Goal: Task Accomplishment & Management: Use online tool/utility

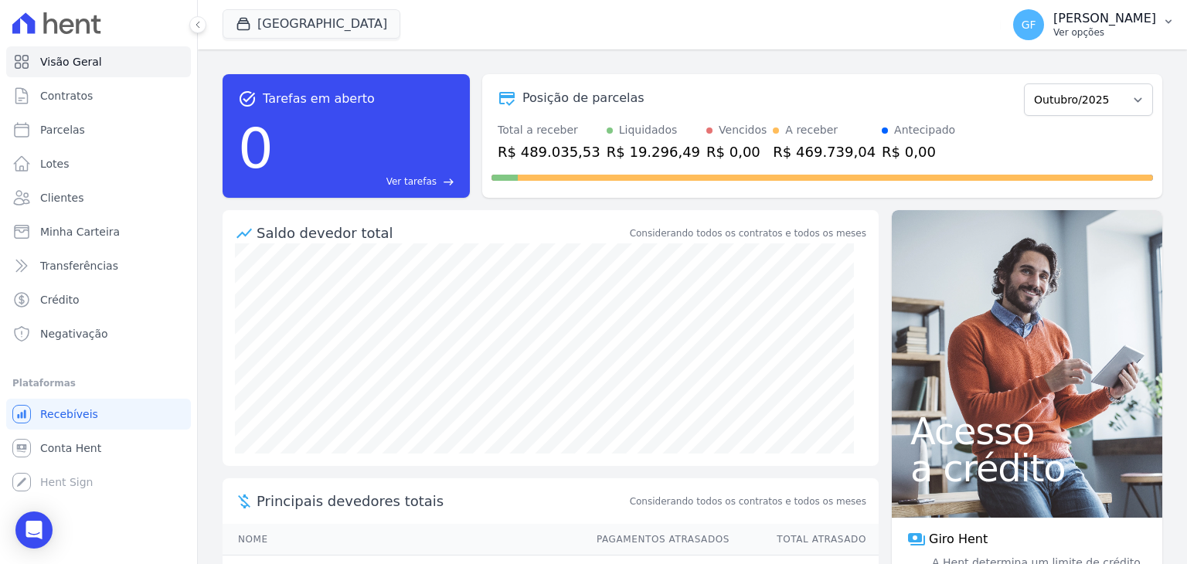
click at [1113, 18] on p "[PERSON_NAME]" at bounding box center [1104, 18] width 103 height 15
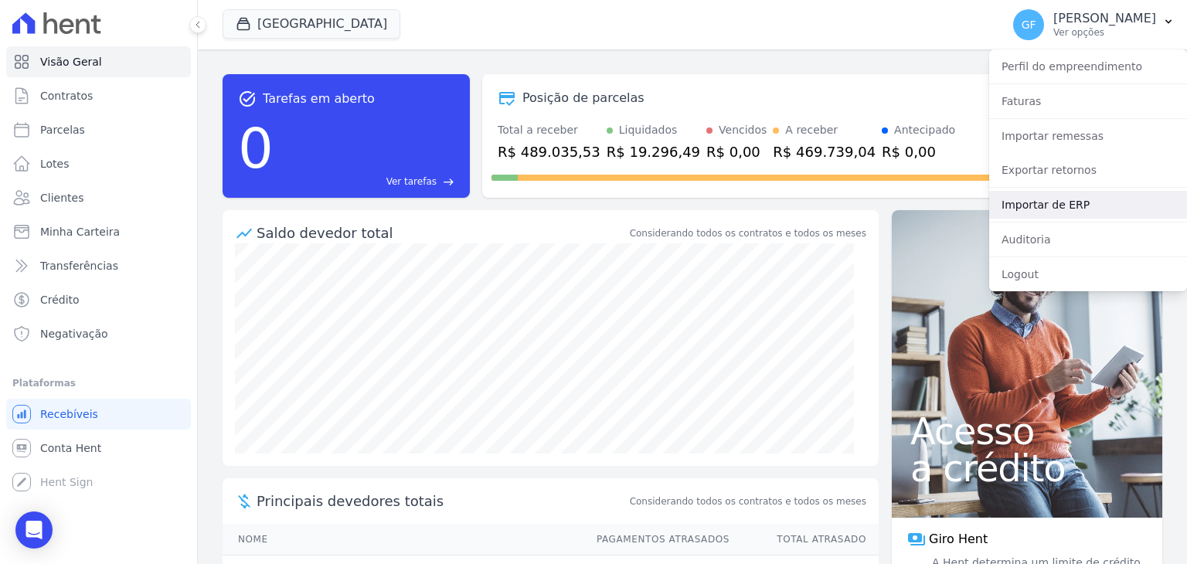
click at [1036, 204] on link "Importar de ERP" at bounding box center [1088, 205] width 198 height 28
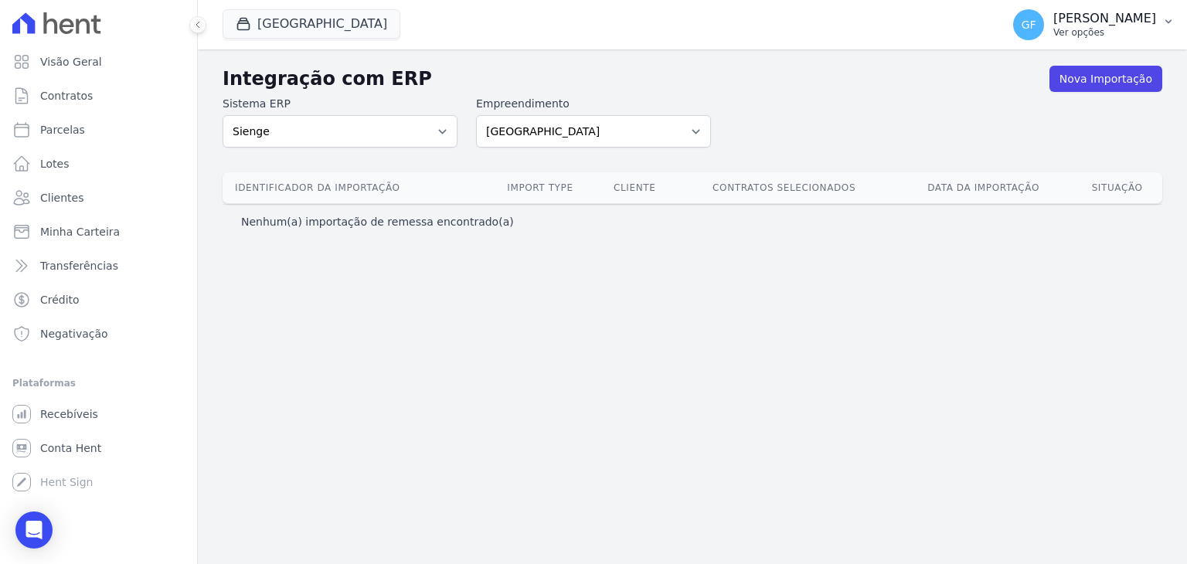
click at [1054, 29] on div "GF [PERSON_NAME] Ver opções" at bounding box center [1084, 24] width 143 height 31
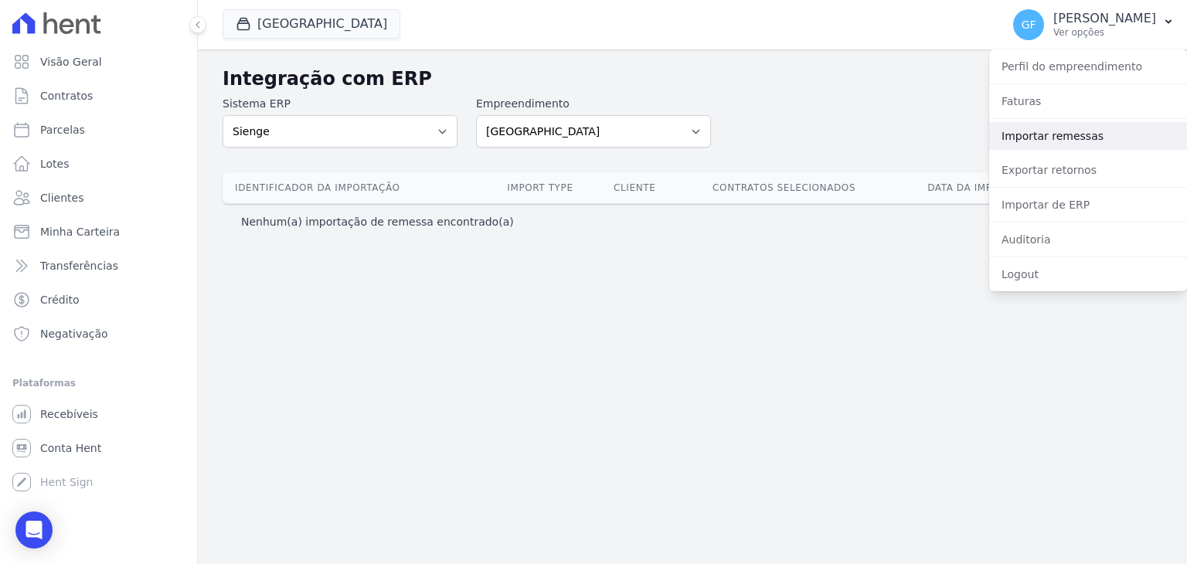
click at [1038, 134] on link "Importar remessas" at bounding box center [1088, 136] width 198 height 28
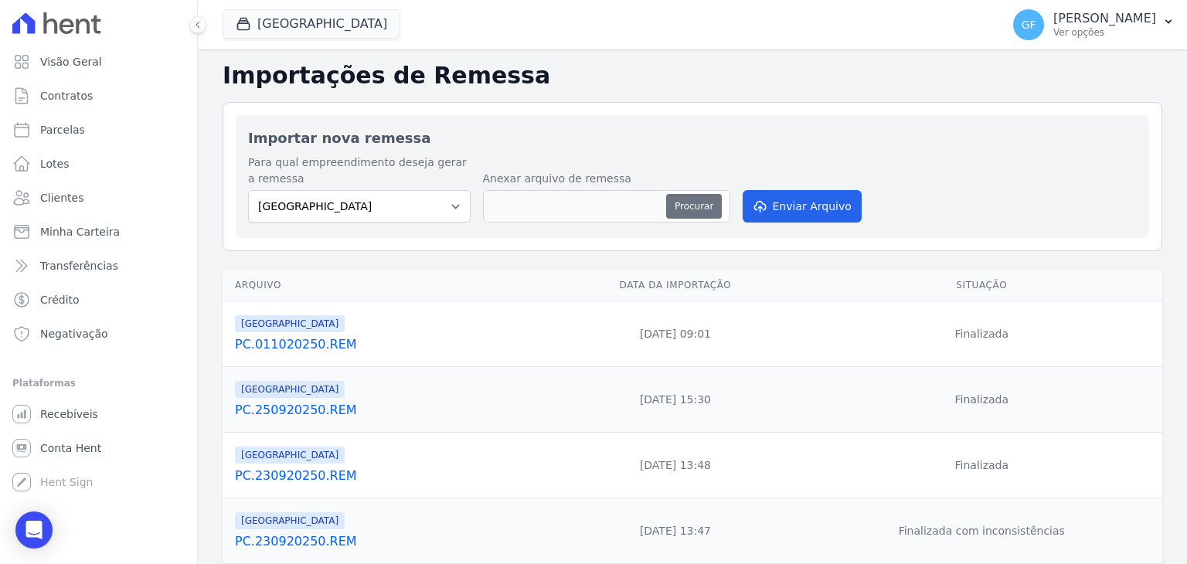
click at [675, 205] on button "Procurar" at bounding box center [694, 206] width 56 height 25
type input "PC.011020250.REM"
click at [790, 211] on button "Enviar Arquivo" at bounding box center [802, 206] width 119 height 32
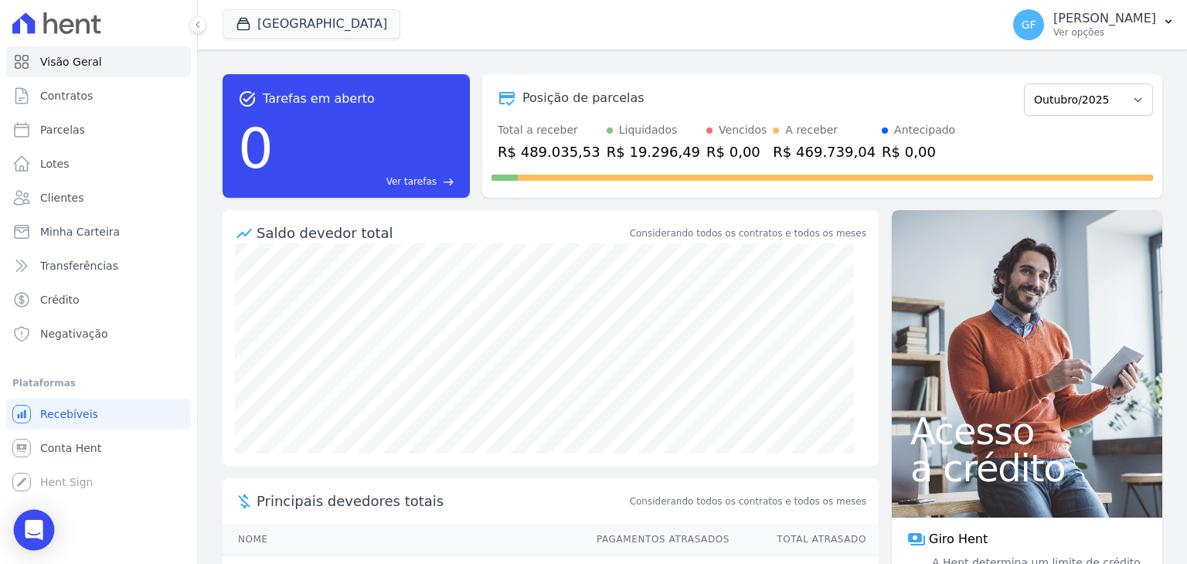
click at [22, 517] on div "Open Intercom Messenger" at bounding box center [34, 530] width 41 height 41
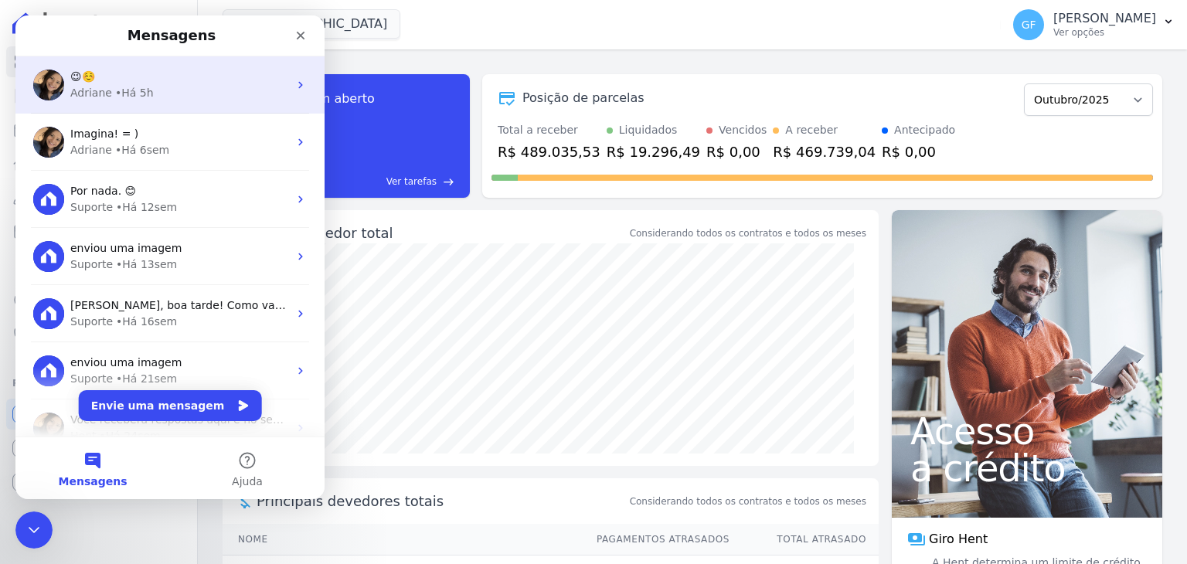
click at [123, 99] on div "• Há 5h" at bounding box center [134, 93] width 39 height 16
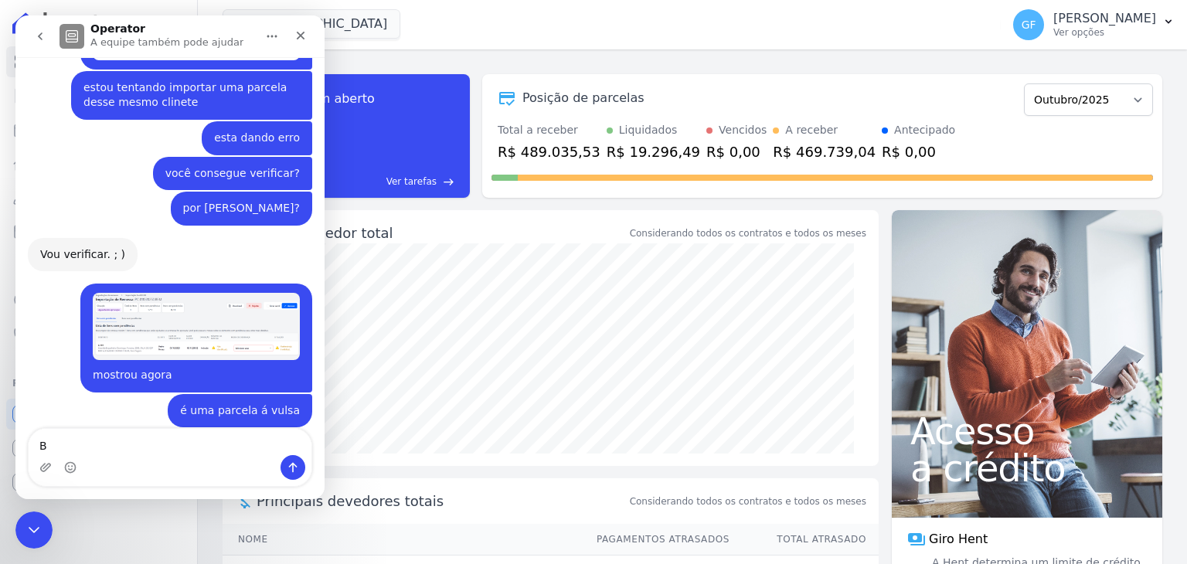
scroll to position [11736, 0]
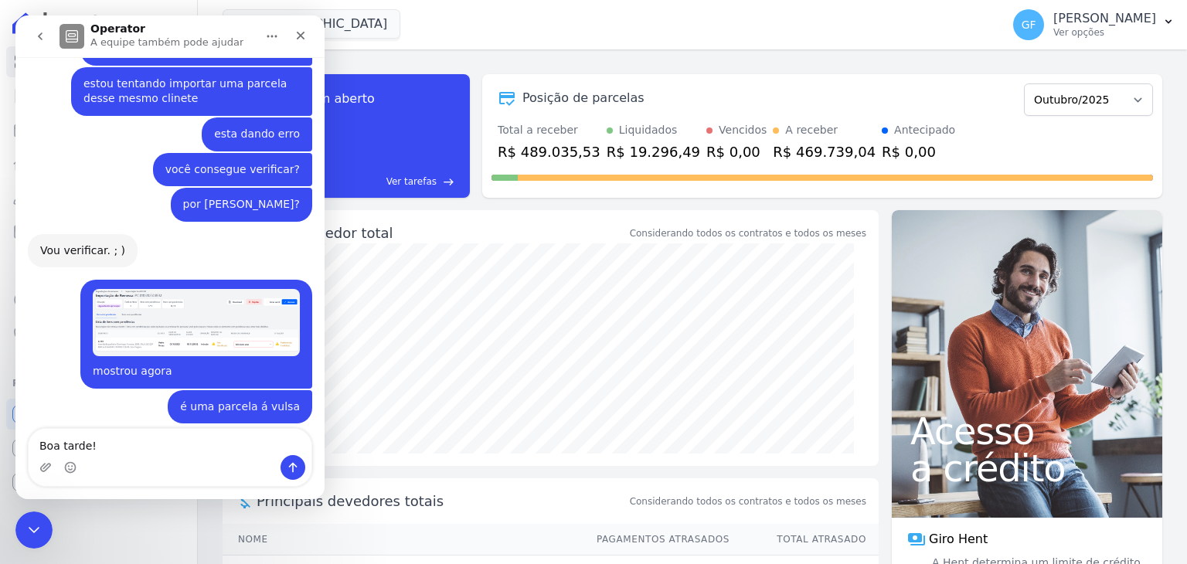
type textarea "Boa tarde!"
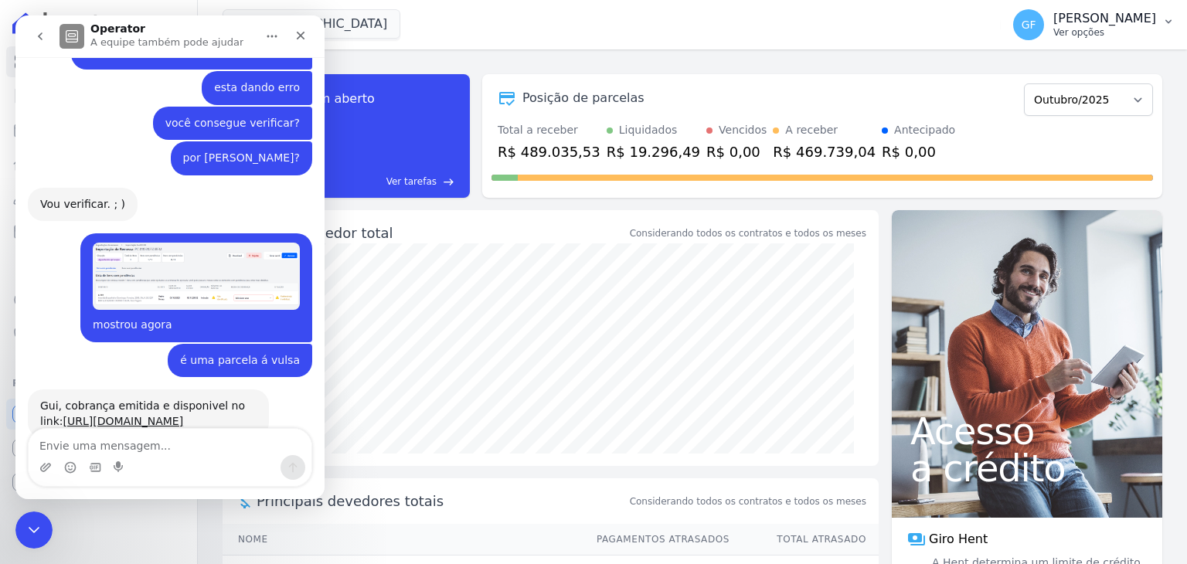
click at [1054, 29] on div "GF Guilherme Farias Ver opções" at bounding box center [1084, 24] width 143 height 31
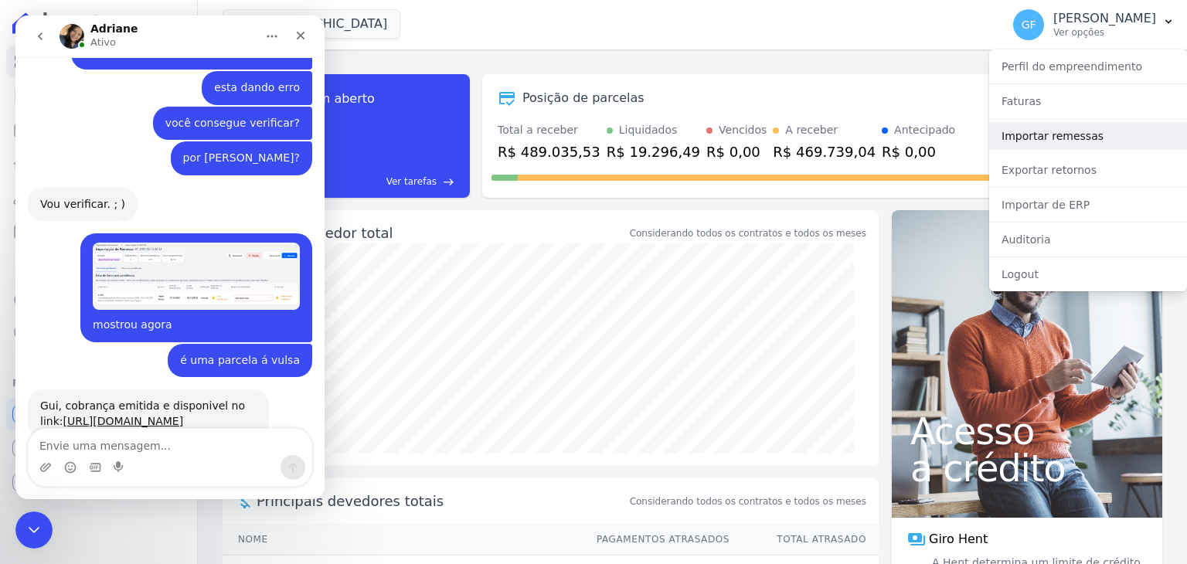
click at [1044, 146] on link "Importar remessas" at bounding box center [1088, 136] width 198 height 28
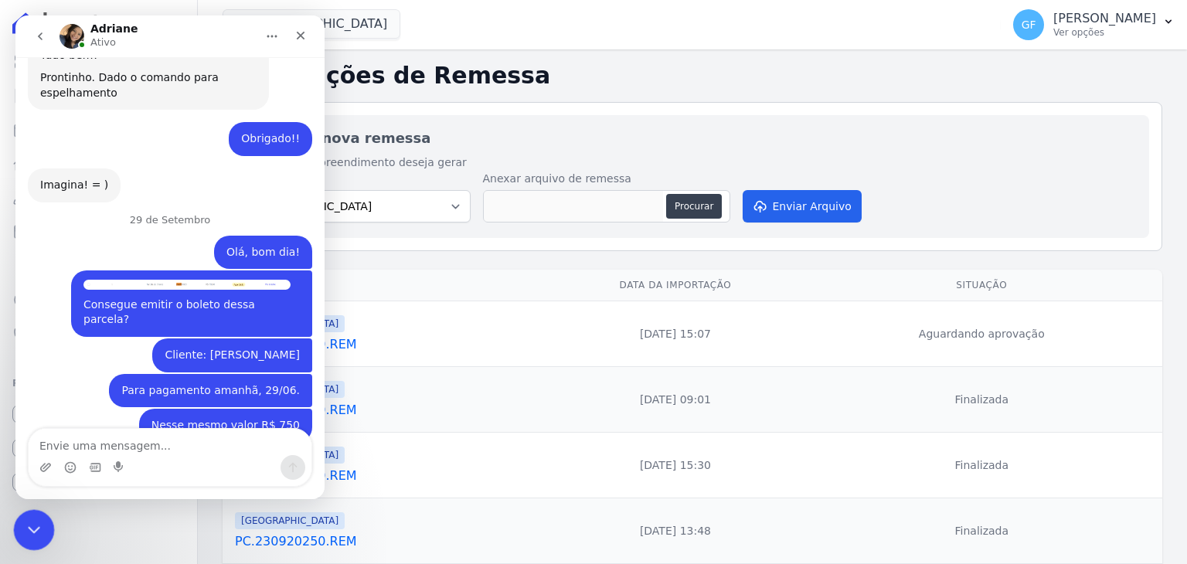
scroll to position [9907, 0]
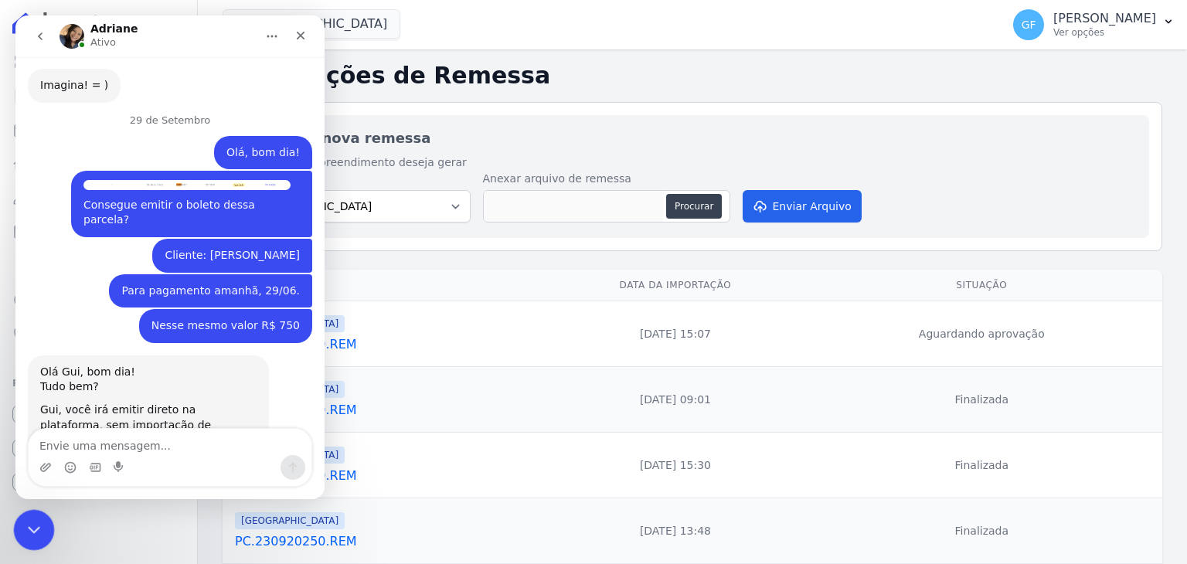
click at [40, 538] on div "Encerramento do Messenger da Intercom" at bounding box center [31, 527] width 37 height 37
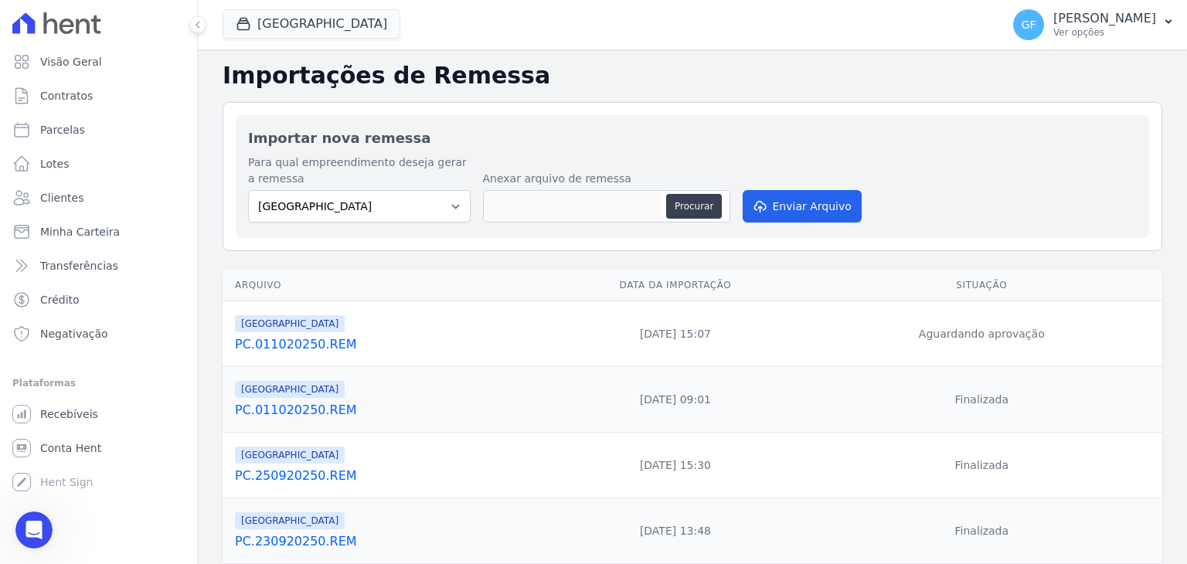
scroll to position [11806, 0]
click at [15, 519] on div "Abertura do Messenger da Intercom" at bounding box center [31, 527] width 51 height 51
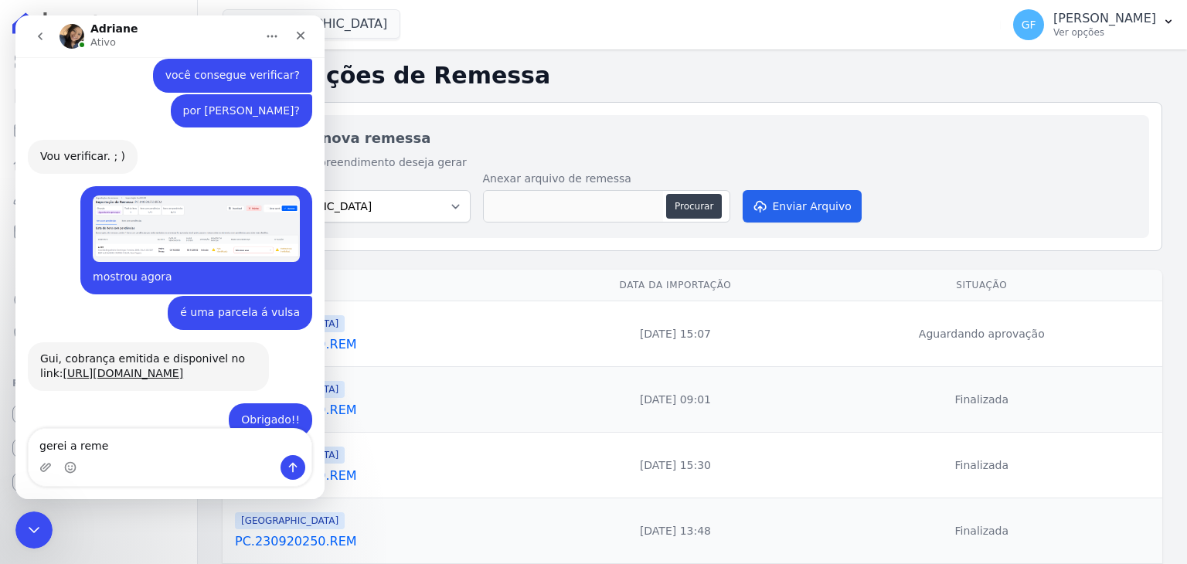
scroll to position [11793, 0]
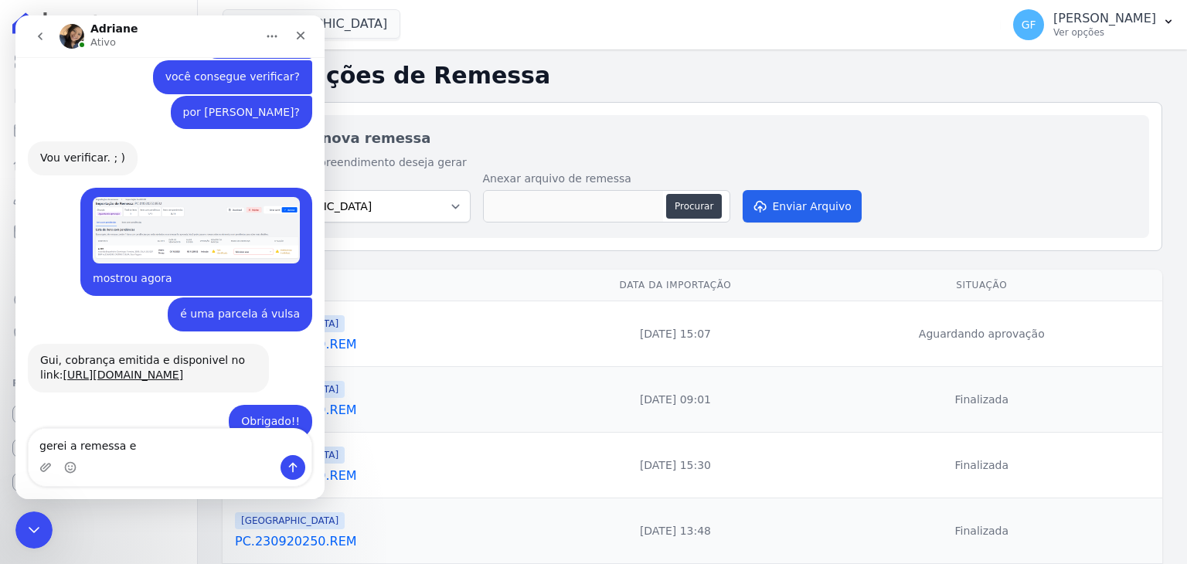
type textarea "gerei a remessa"
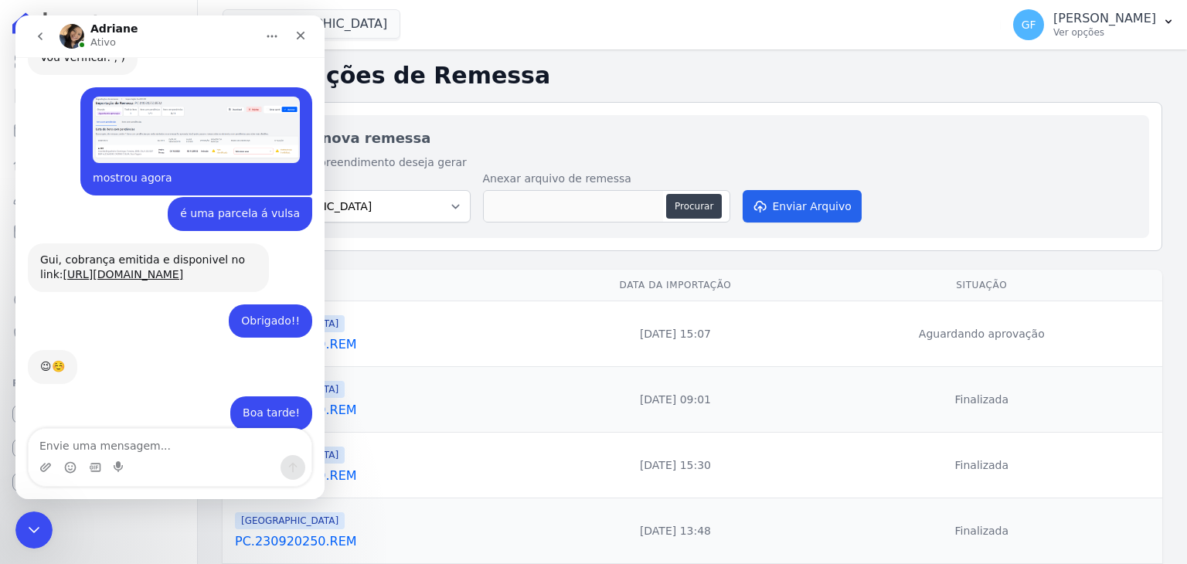
scroll to position [11906, 0]
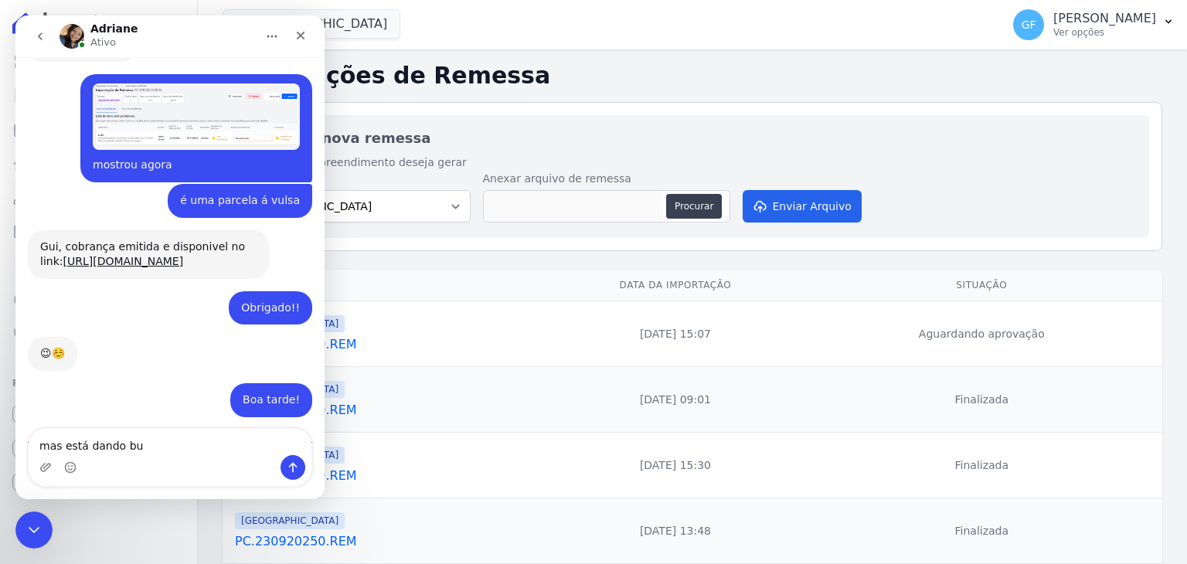
type textarea "mas está dando bug"
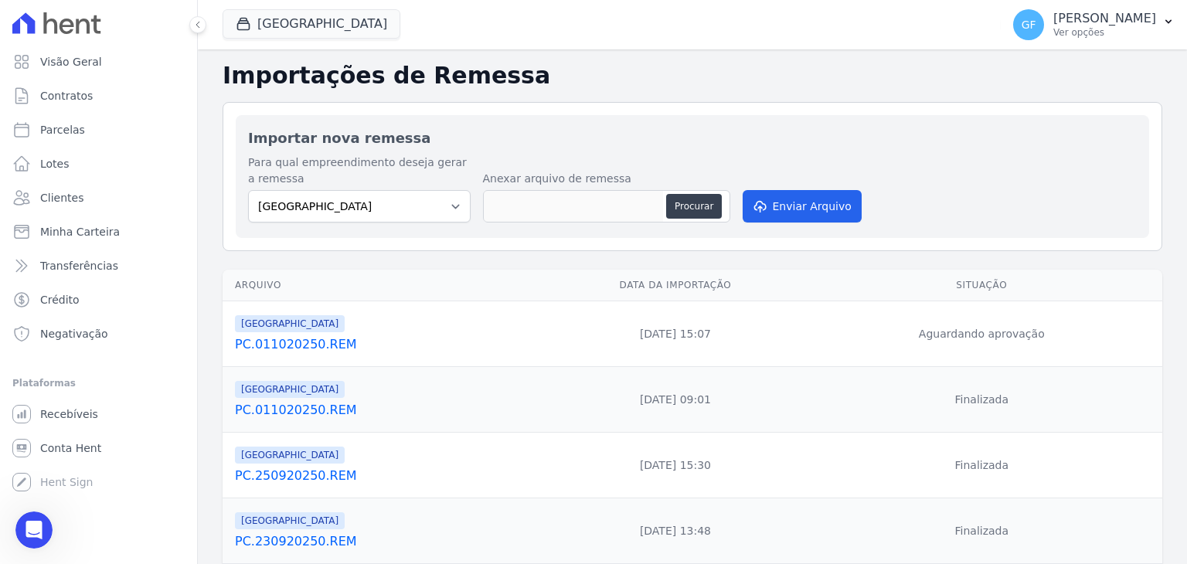
click at [289, 352] on link "PC.011020250.REM" at bounding box center [389, 344] width 308 height 19
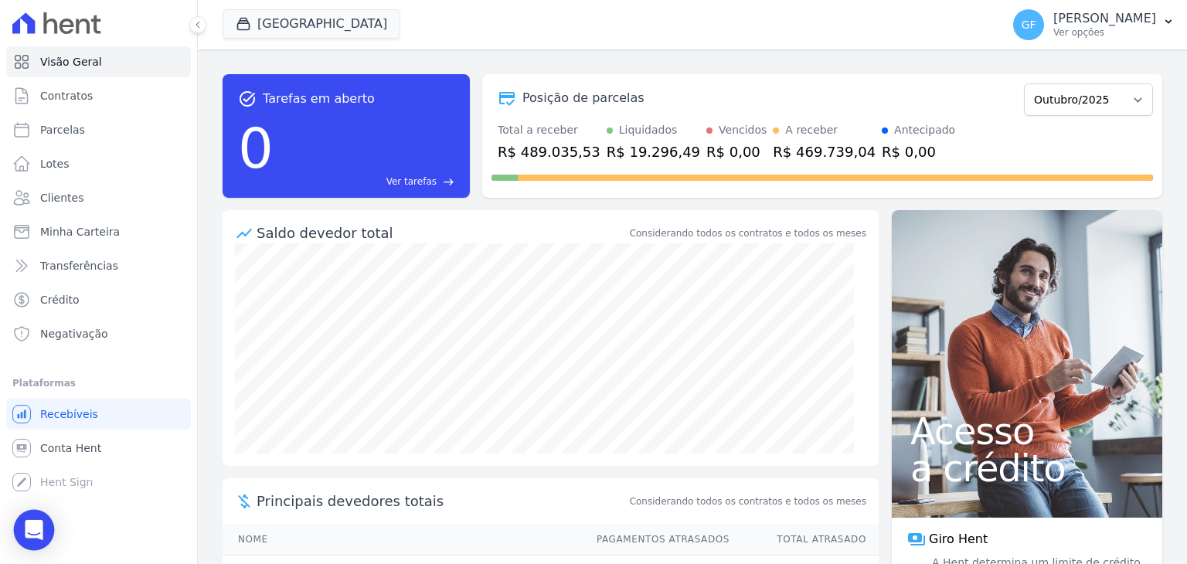
click at [25, 522] on icon "Open Intercom Messenger" at bounding box center [34, 530] width 20 height 20
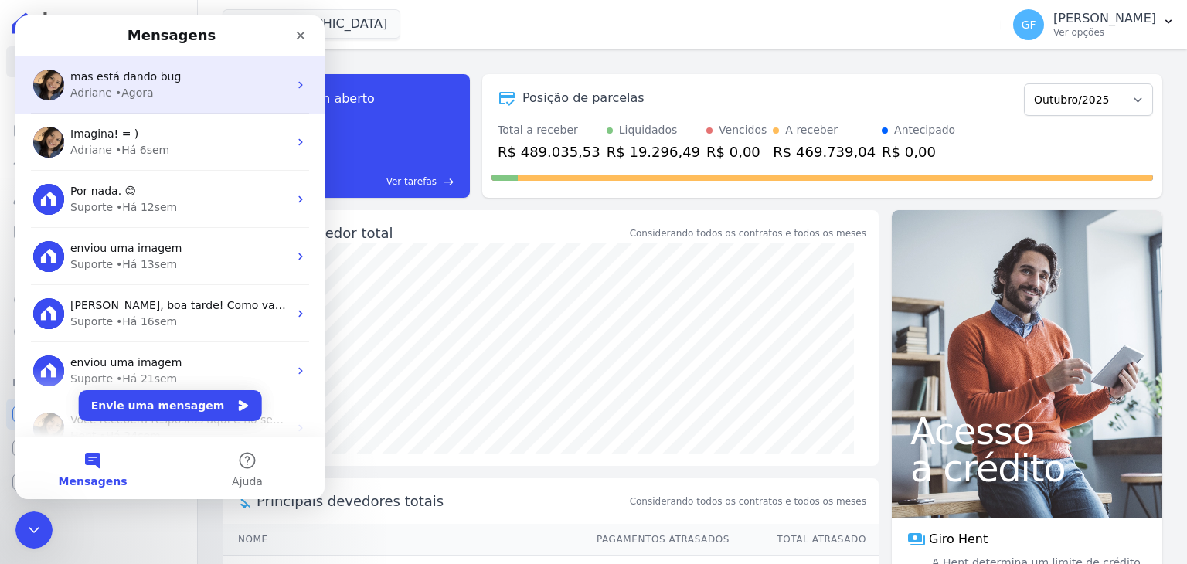
click at [128, 72] on span "mas está dando bug" at bounding box center [125, 76] width 110 height 12
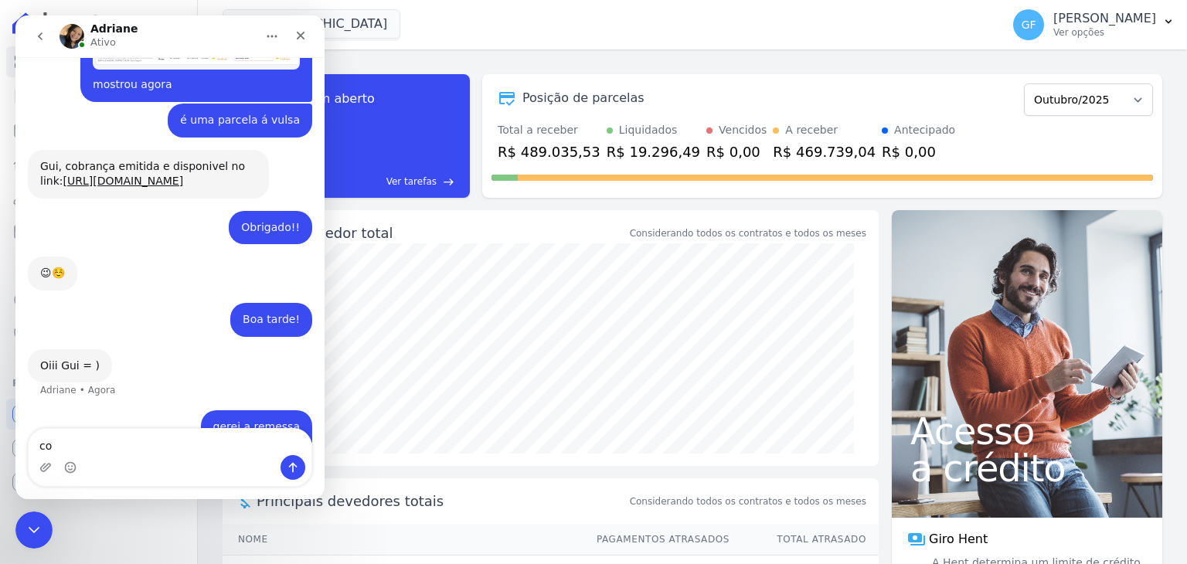
scroll to position [11898, 0]
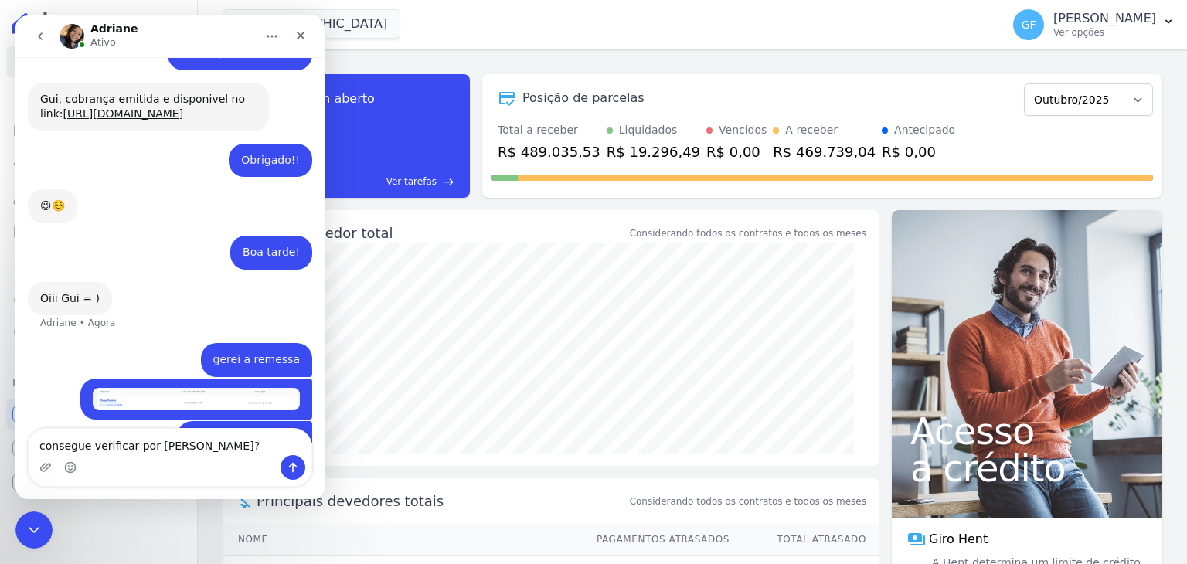
type textarea "consegue verificar por gentileza?"
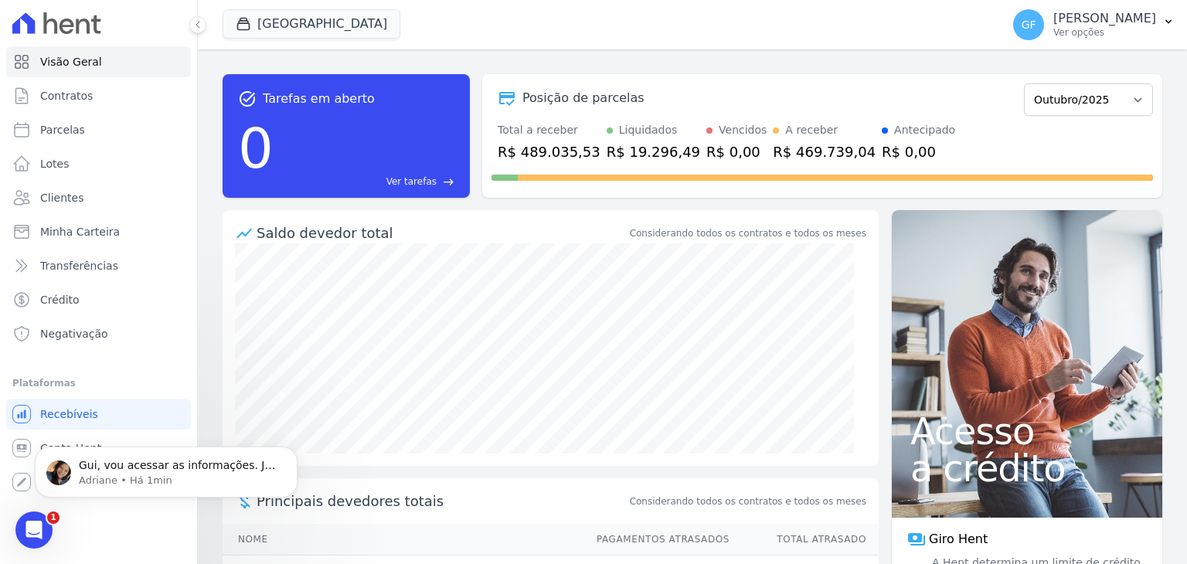
scroll to position [11979, 0]
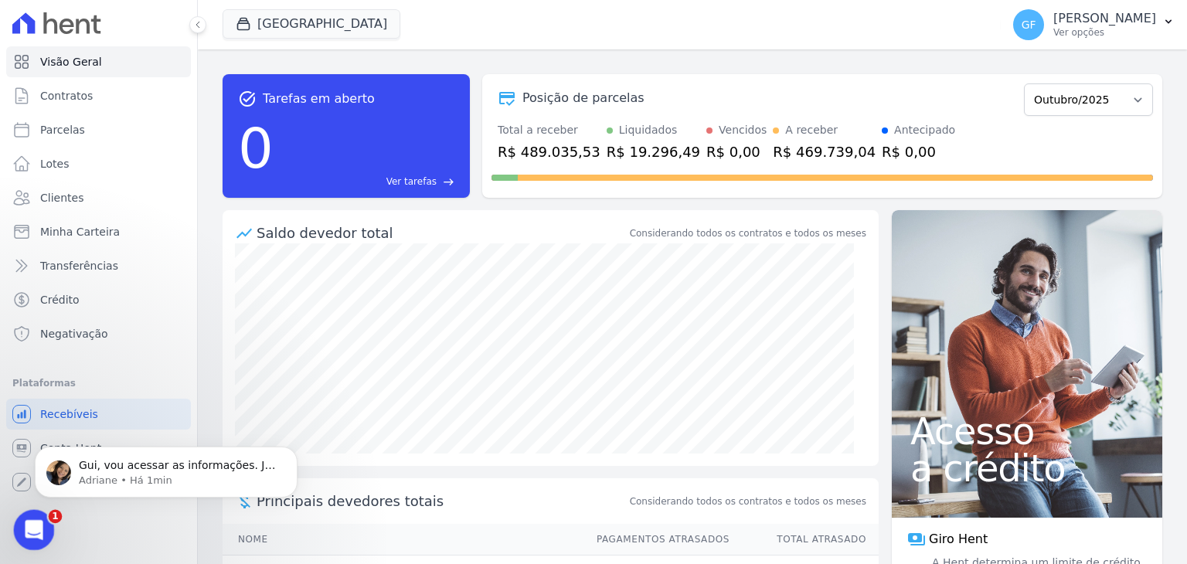
click at [23, 526] on icon "Abertura do Messenger da Intercom" at bounding box center [31, 527] width 25 height 25
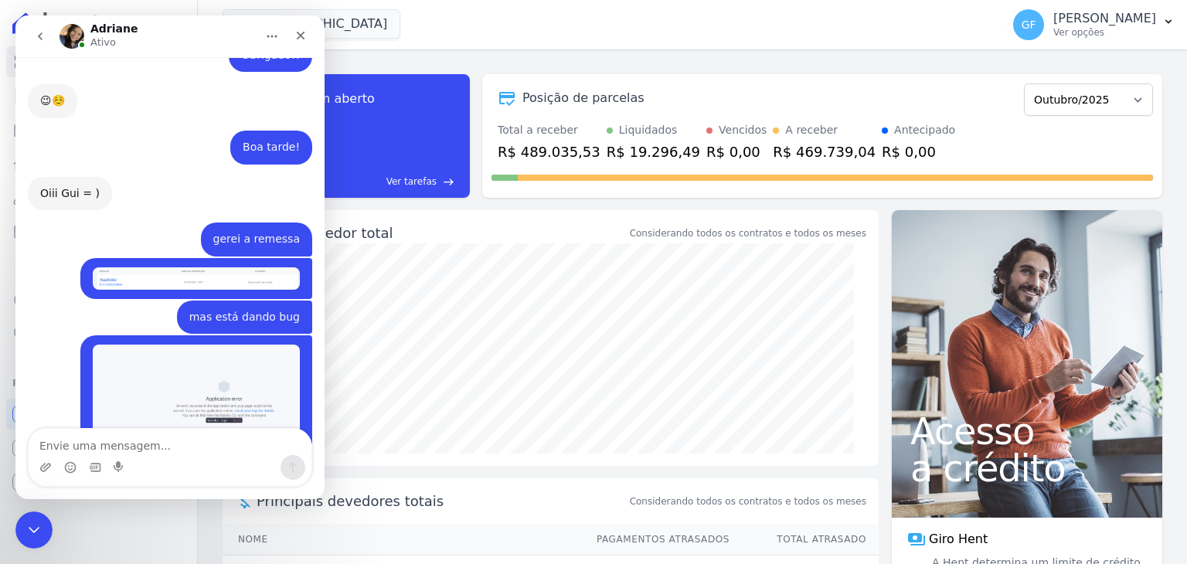
scroll to position [12004, 0]
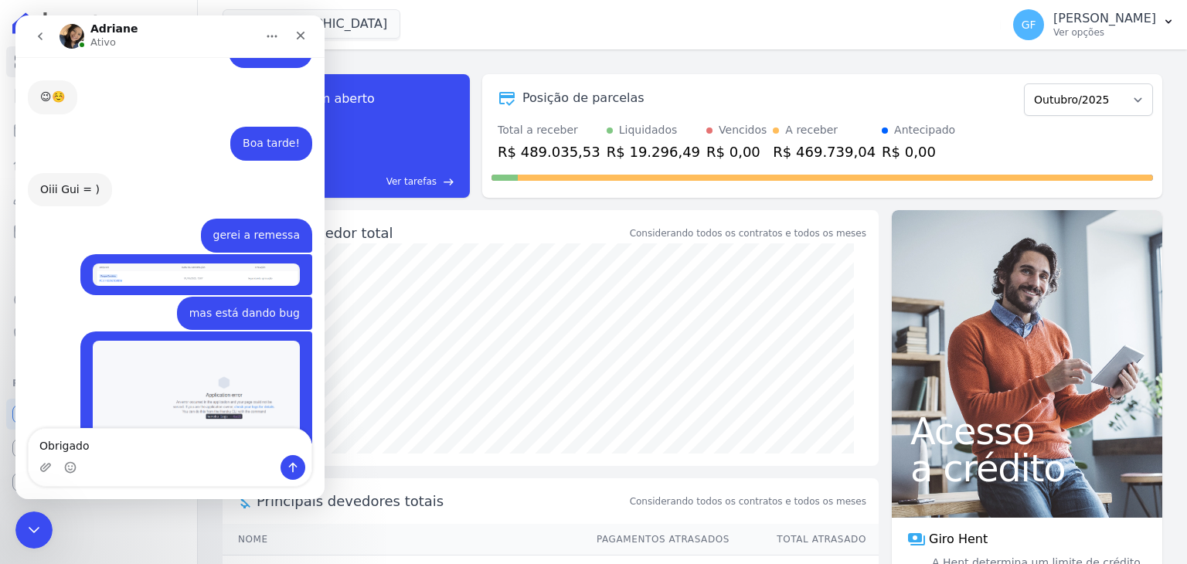
type textarea "Obrigado!"
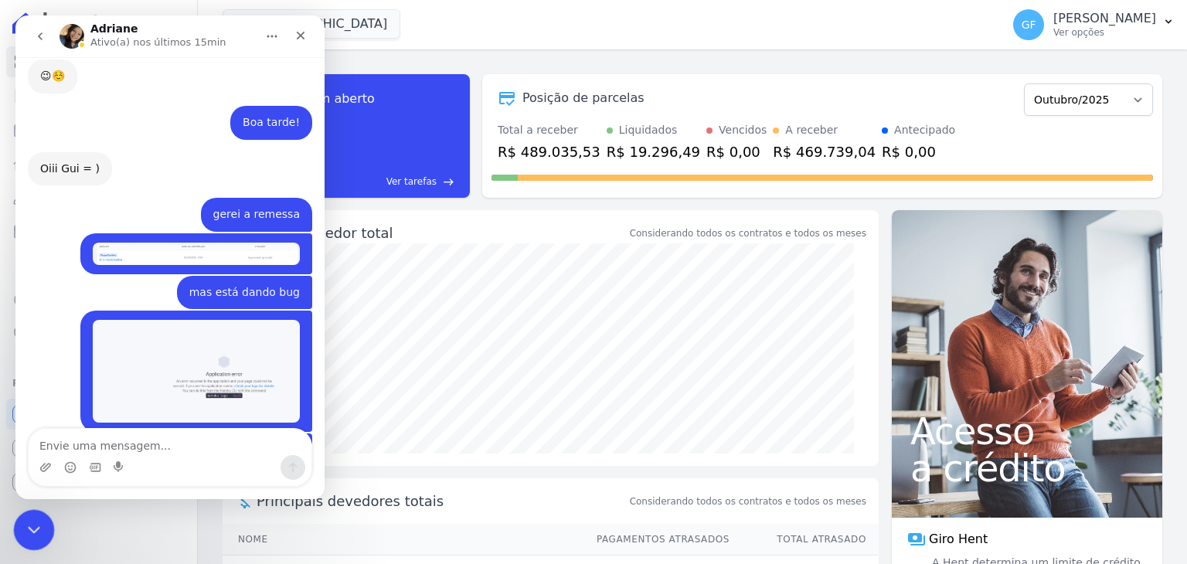
click at [29, 540] on div "Encerramento do Messenger da Intercom" at bounding box center [31, 527] width 37 height 37
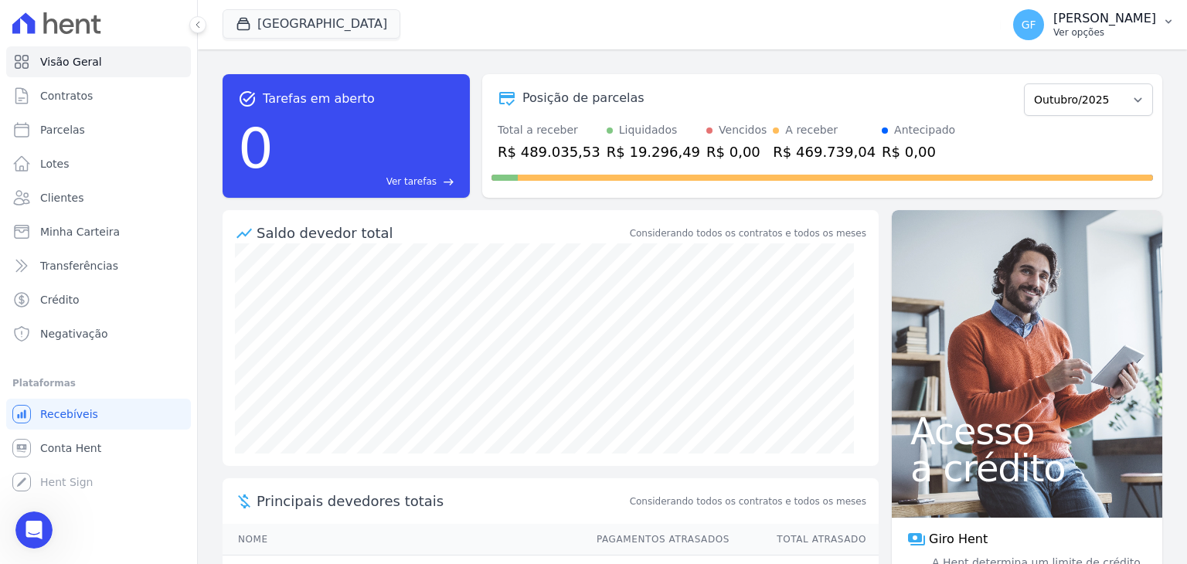
click at [1122, 38] on p "Ver opções" at bounding box center [1104, 32] width 103 height 12
